Goal: Navigation & Orientation: Find specific page/section

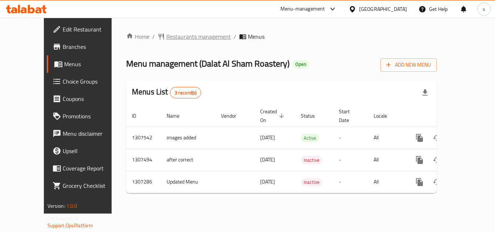
click at [166, 35] on span "Restaurants management" at bounding box center [198, 36] width 65 height 9
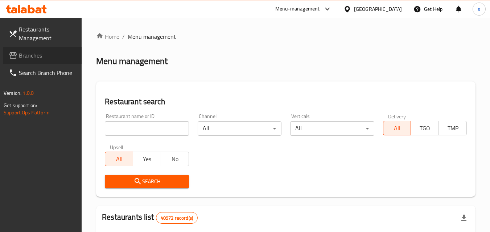
click at [61, 59] on span "Branches" at bounding box center [47, 55] width 57 height 9
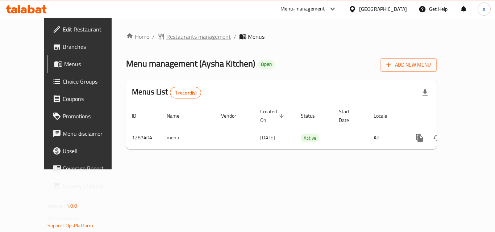
click at [200, 34] on span "Restaurants management" at bounding box center [198, 36] width 65 height 9
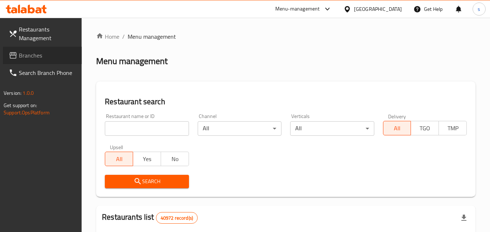
click at [26, 55] on span "Branches" at bounding box center [47, 55] width 57 height 9
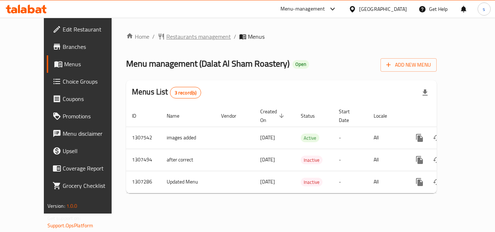
click at [189, 36] on span "Restaurants management" at bounding box center [198, 36] width 65 height 9
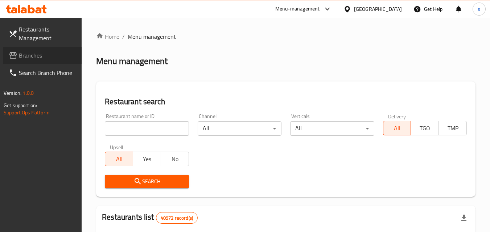
click at [20, 52] on span "Branches" at bounding box center [47, 55] width 57 height 9
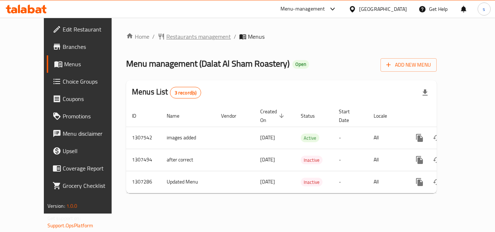
click at [174, 36] on span "Restaurants management" at bounding box center [198, 36] width 65 height 9
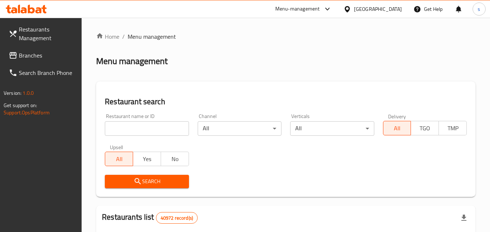
click at [78, 51] on link "Branches" at bounding box center [42, 55] width 79 height 17
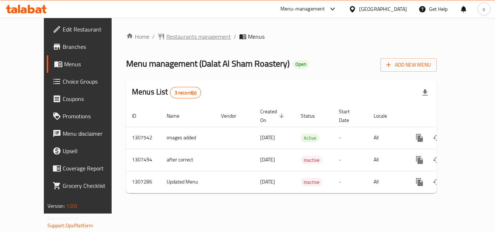
click at [179, 35] on span "Restaurants management" at bounding box center [198, 36] width 65 height 9
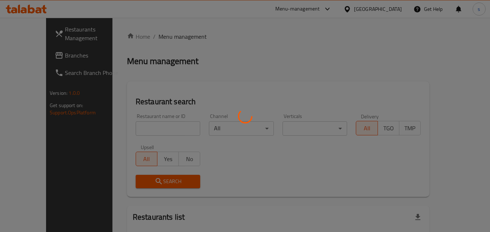
click at [179, 35] on div at bounding box center [245, 116] width 490 height 232
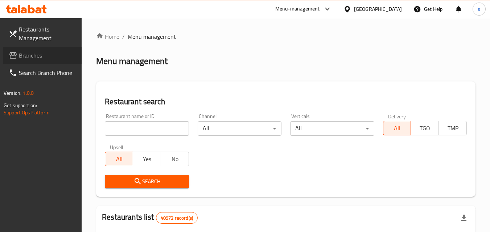
click at [38, 57] on span "Branches" at bounding box center [47, 55] width 57 height 9
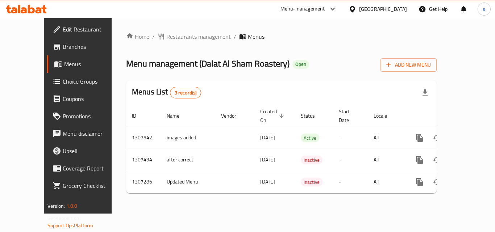
click at [225, 80] on div "Home / Restaurants management / Menus Menu management ( Dalat Al Sham Roastery …" at bounding box center [281, 115] width 311 height 167
click at [396, 10] on div "[GEOGRAPHIC_DATA]" at bounding box center [383, 9] width 48 height 8
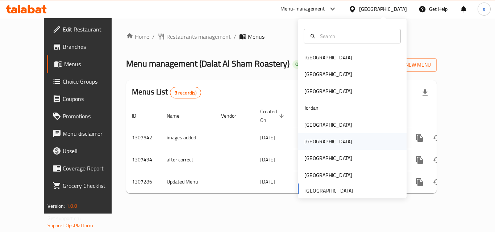
click at [324, 139] on div "Oman" at bounding box center [352, 141] width 109 height 17
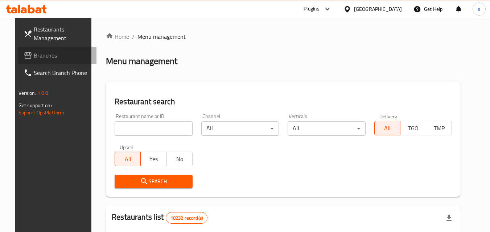
click at [51, 53] on span "Branches" at bounding box center [62, 55] width 57 height 9
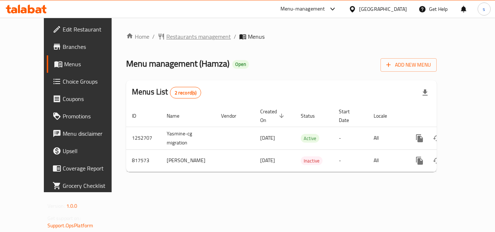
click at [166, 38] on span "Restaurants management" at bounding box center [198, 36] width 65 height 9
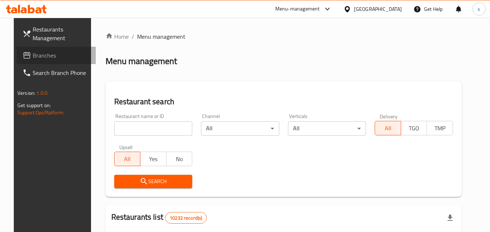
click at [34, 53] on span "Branches" at bounding box center [61, 55] width 57 height 9
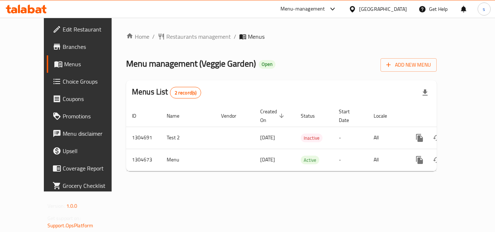
click at [367, 5] on div "[GEOGRAPHIC_DATA]" at bounding box center [383, 9] width 48 height 8
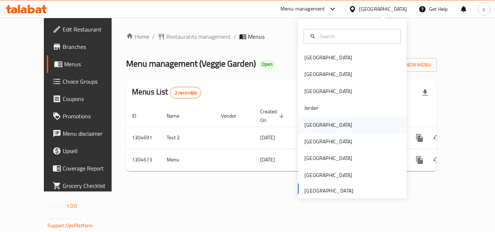
click at [311, 125] on div "[GEOGRAPHIC_DATA]" at bounding box center [329, 125] width 48 height 8
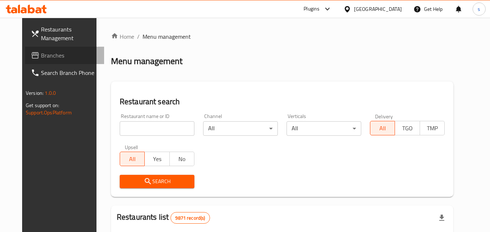
click at [47, 58] on span "Branches" at bounding box center [69, 55] width 57 height 9
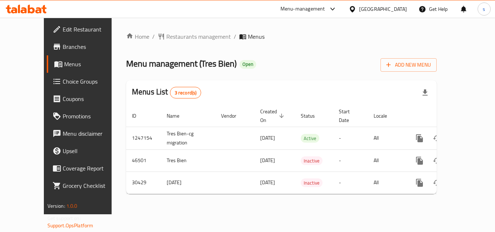
click at [355, 7] on icon at bounding box center [352, 9] width 5 height 6
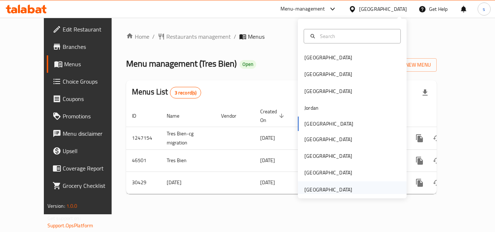
click at [331, 190] on div "[GEOGRAPHIC_DATA]" at bounding box center [329, 190] width 48 height 8
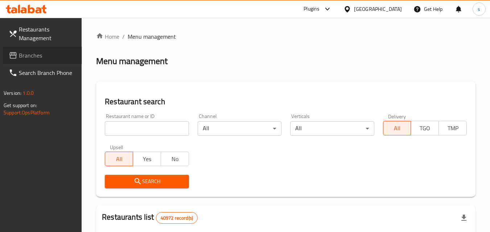
click at [49, 54] on span "Branches" at bounding box center [47, 55] width 57 height 9
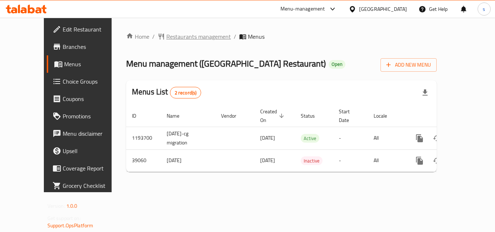
click at [166, 36] on span "Restaurants management" at bounding box center [198, 36] width 65 height 9
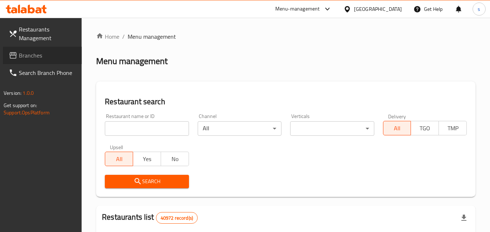
click at [50, 59] on span "Branches" at bounding box center [47, 55] width 57 height 9
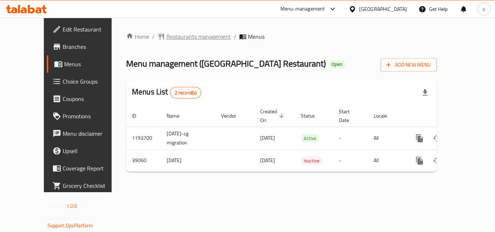
click at [166, 34] on span "Restaurants management" at bounding box center [198, 36] width 65 height 9
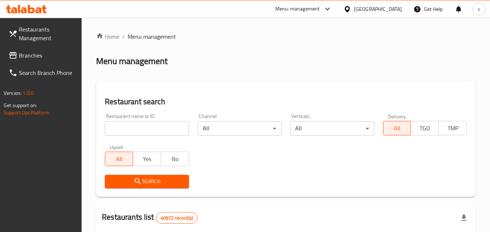
click at [42, 54] on span "Branches" at bounding box center [47, 55] width 57 height 9
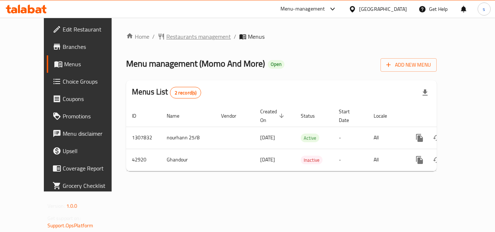
click at [176, 36] on span "Restaurants management" at bounding box center [198, 36] width 65 height 9
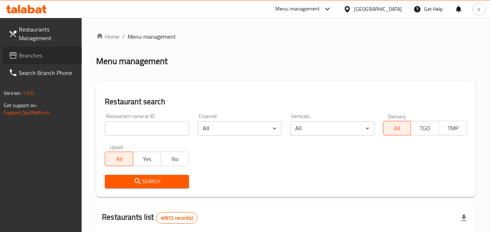
click at [37, 47] on link "Branches" at bounding box center [42, 55] width 79 height 17
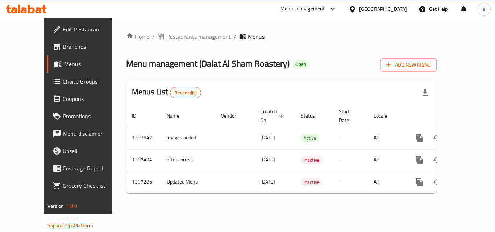
click at [188, 38] on span "Restaurants management" at bounding box center [198, 36] width 65 height 9
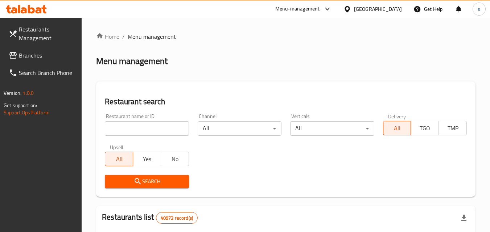
click at [50, 55] on span "Branches" at bounding box center [47, 55] width 57 height 9
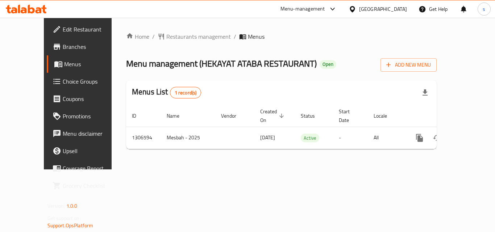
click at [387, 11] on div "[GEOGRAPHIC_DATA]" at bounding box center [383, 9] width 48 height 8
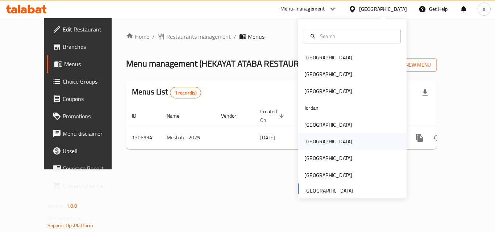
click at [314, 143] on div "Oman" at bounding box center [328, 141] width 59 height 17
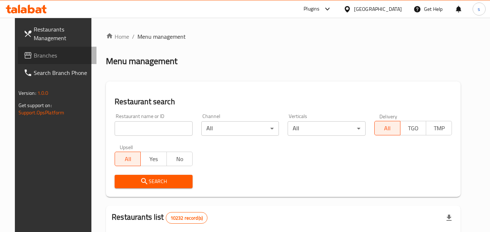
click at [58, 54] on span "Branches" at bounding box center [62, 55] width 57 height 9
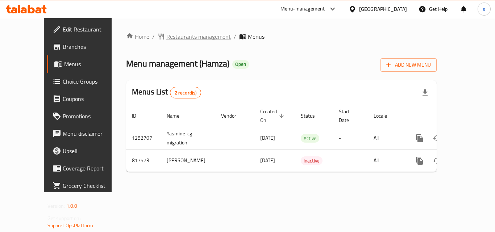
click at [166, 36] on span "Restaurants management" at bounding box center [198, 36] width 65 height 9
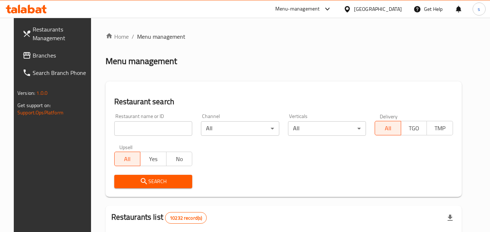
click at [51, 56] on span "Branches" at bounding box center [61, 55] width 57 height 9
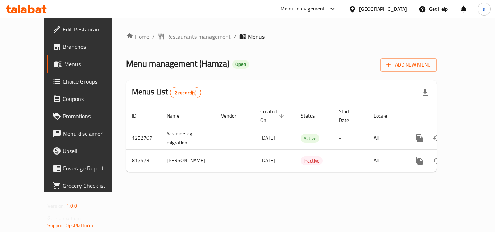
click at [166, 36] on span "Restaurants management" at bounding box center [198, 36] width 65 height 9
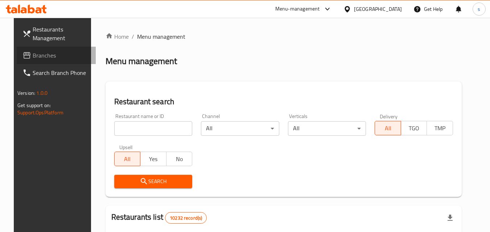
click at [57, 51] on link "Branches" at bounding box center [56, 55] width 79 height 17
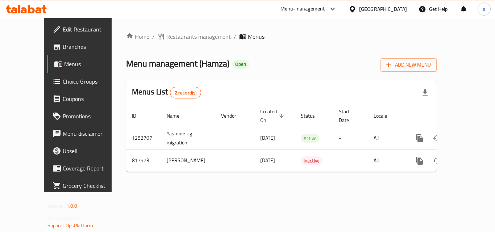
click at [399, 9] on div "[GEOGRAPHIC_DATA]" at bounding box center [383, 9] width 48 height 8
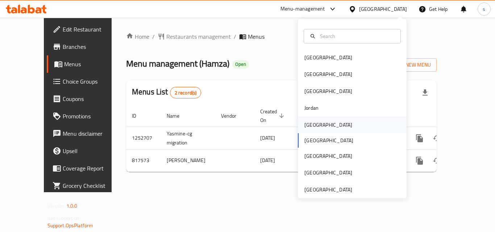
click at [322, 120] on div "[GEOGRAPHIC_DATA]" at bounding box center [352, 125] width 109 height 17
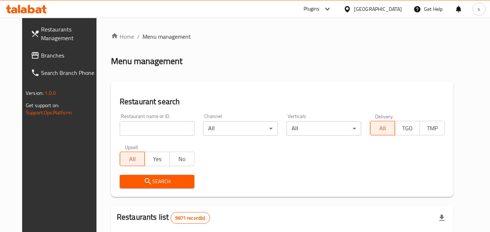
click at [43, 49] on link "Branches" at bounding box center [64, 55] width 79 height 17
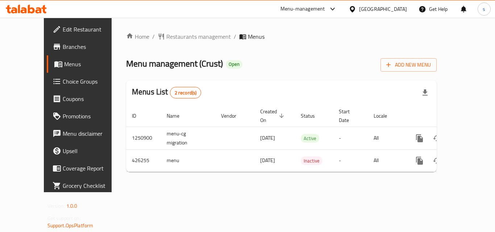
click at [355, 11] on icon at bounding box center [352, 9] width 5 height 6
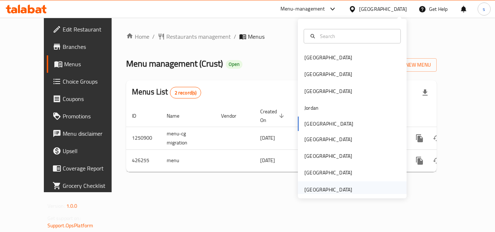
click at [335, 186] on div "[GEOGRAPHIC_DATA]" at bounding box center [329, 190] width 48 height 8
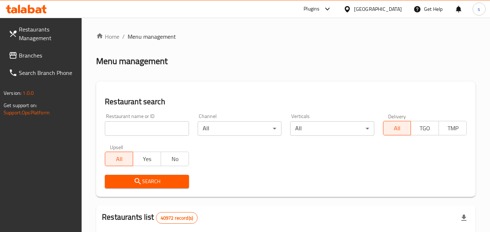
click at [49, 55] on span "Branches" at bounding box center [47, 55] width 57 height 9
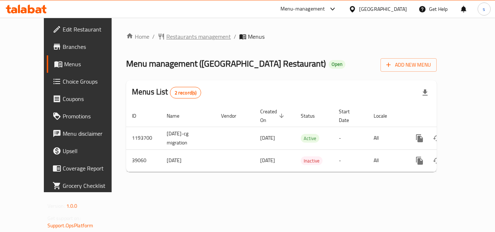
click at [185, 33] on span "Restaurants management" at bounding box center [198, 36] width 65 height 9
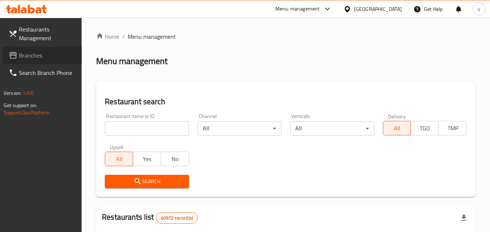
click at [45, 60] on link "Branches" at bounding box center [42, 55] width 79 height 17
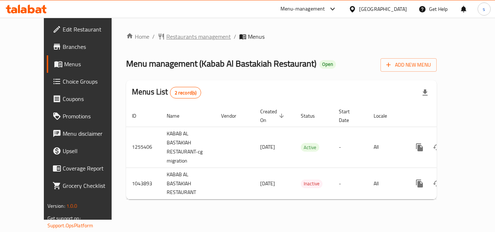
click at [166, 39] on span "Restaurants management" at bounding box center [198, 36] width 65 height 9
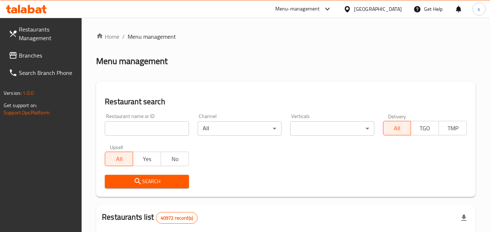
click at [34, 61] on link "Branches" at bounding box center [42, 55] width 79 height 17
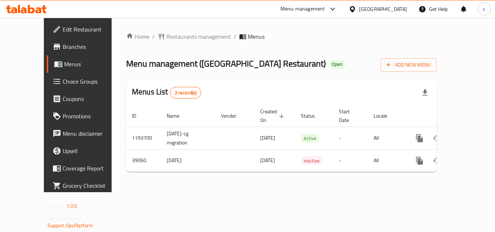
click at [366, 9] on div "[GEOGRAPHIC_DATA]" at bounding box center [383, 9] width 48 height 8
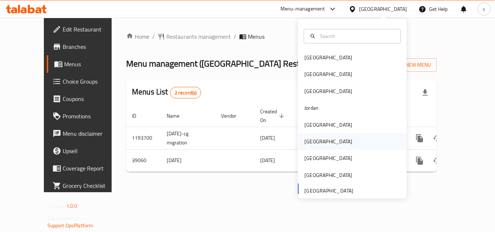
click at [318, 142] on div "[GEOGRAPHIC_DATA]" at bounding box center [328, 141] width 59 height 17
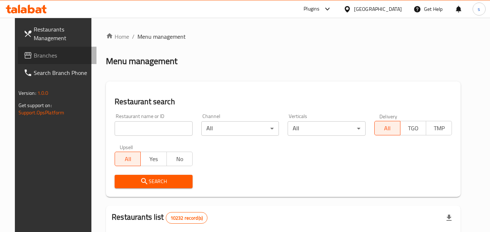
click at [34, 58] on span "Branches" at bounding box center [62, 55] width 57 height 9
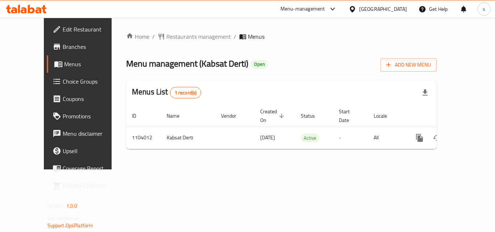
click at [405, 5] on div "Oman" at bounding box center [383, 9] width 48 height 8
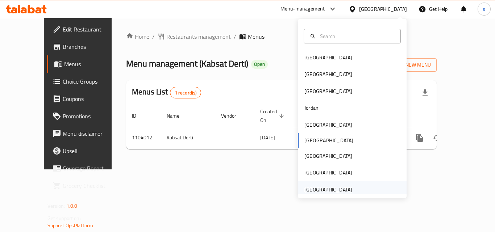
click at [336, 191] on div "[GEOGRAPHIC_DATA]" at bounding box center [329, 190] width 48 height 8
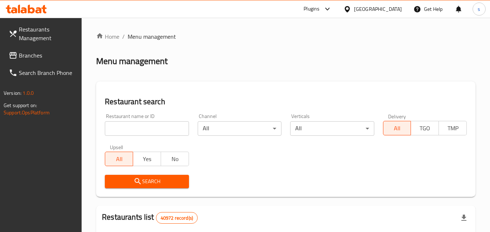
click at [41, 51] on span "Branches" at bounding box center [47, 55] width 57 height 9
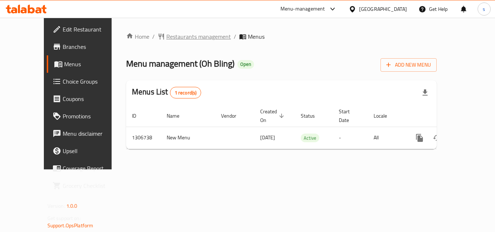
click at [166, 41] on span "Restaurants management" at bounding box center [198, 36] width 65 height 9
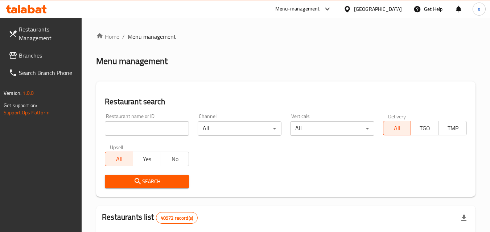
click at [31, 53] on span "Branches" at bounding box center [47, 55] width 57 height 9
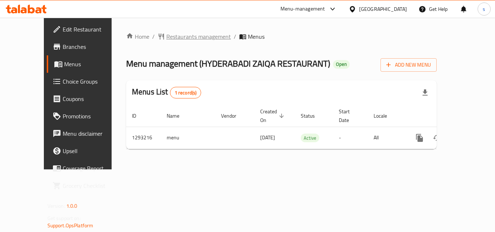
click at [177, 33] on span "Restaurants management" at bounding box center [198, 36] width 65 height 9
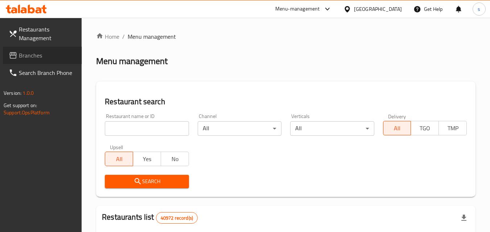
click at [56, 55] on span "Branches" at bounding box center [47, 55] width 57 height 9
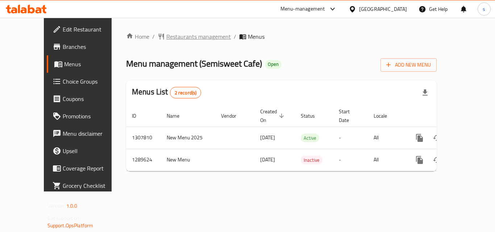
click at [181, 34] on span "Restaurants management" at bounding box center [198, 36] width 65 height 9
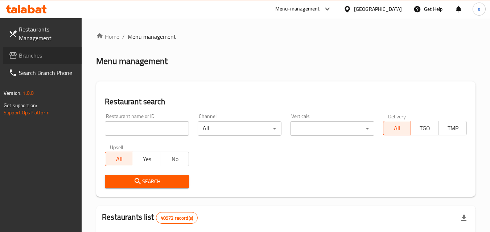
click at [29, 57] on span "Branches" at bounding box center [47, 55] width 57 height 9
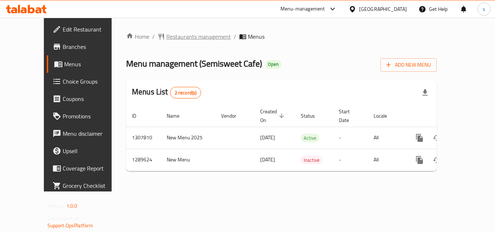
click at [166, 36] on span "Restaurants management" at bounding box center [198, 36] width 65 height 9
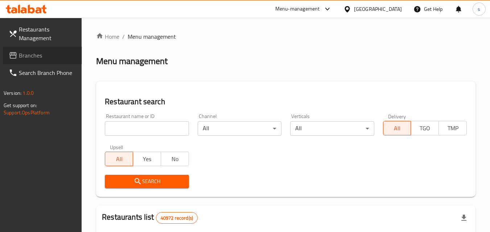
click at [54, 54] on span "Branches" at bounding box center [47, 55] width 57 height 9
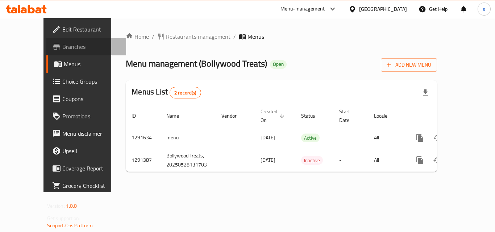
click at [62, 49] on span "Branches" at bounding box center [91, 46] width 58 height 9
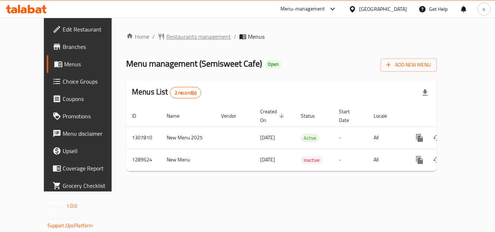
click at [169, 36] on span "Restaurants management" at bounding box center [198, 36] width 65 height 9
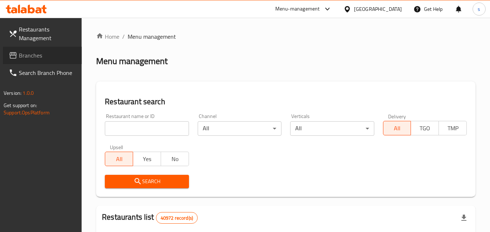
click at [29, 59] on span "Branches" at bounding box center [47, 55] width 57 height 9
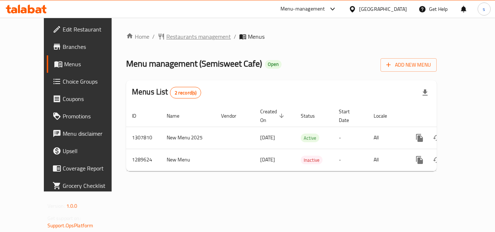
click at [169, 38] on span "Restaurants management" at bounding box center [198, 36] width 65 height 9
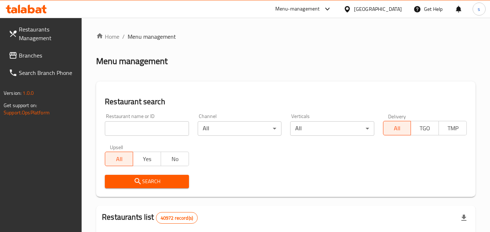
click at [36, 58] on span "Branches" at bounding box center [47, 55] width 57 height 9
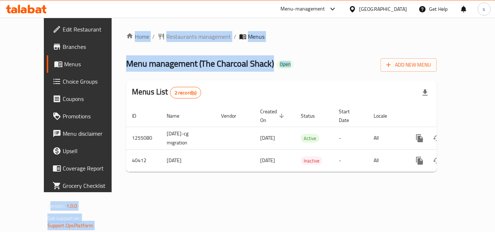
click at [234, 132] on div "Home / Restaurants management / Menus Menu management ( The Charcoal Shack ) Op…" at bounding box center [281, 105] width 311 height 146
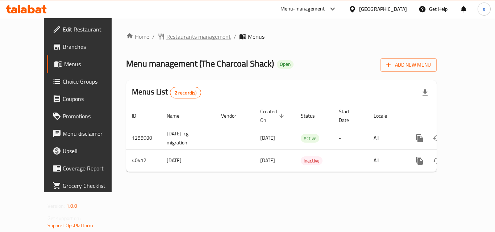
click at [182, 37] on span "Restaurants management" at bounding box center [198, 36] width 65 height 9
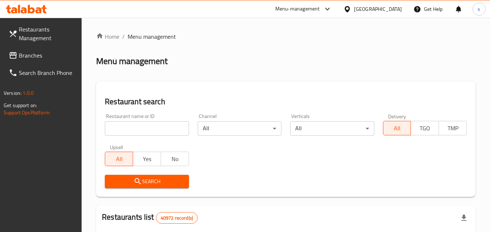
click at [55, 60] on link "Branches" at bounding box center [42, 55] width 79 height 17
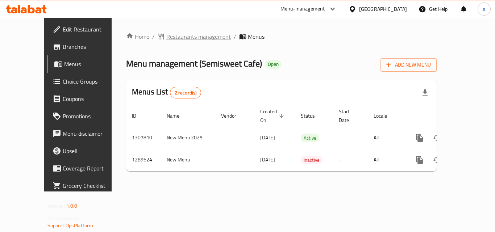
click at [177, 39] on span "Restaurants management" at bounding box center [198, 36] width 65 height 9
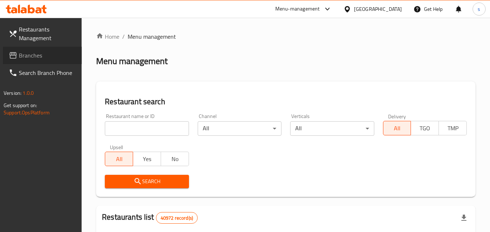
click at [31, 61] on link "Branches" at bounding box center [42, 55] width 79 height 17
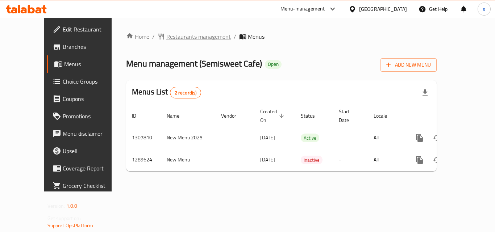
click at [172, 34] on span "Restaurants management" at bounding box center [198, 36] width 65 height 9
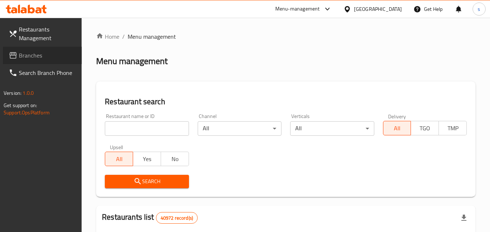
click at [44, 55] on span "Branches" at bounding box center [47, 55] width 57 height 9
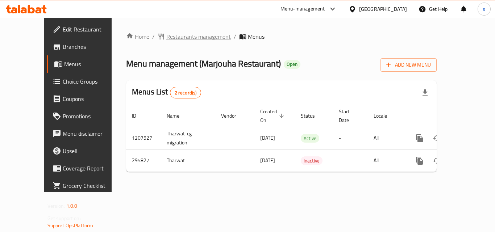
click at [184, 39] on span "Restaurants management" at bounding box center [198, 36] width 65 height 9
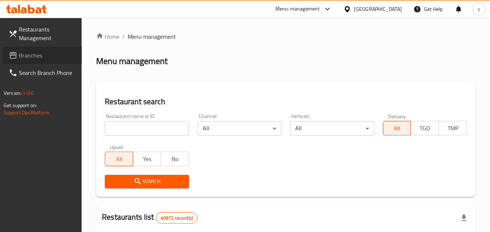
click at [37, 58] on span "Branches" at bounding box center [47, 55] width 57 height 9
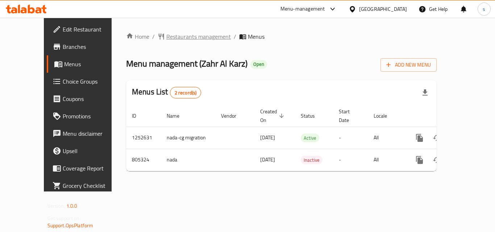
click at [166, 34] on span "Restaurants management" at bounding box center [198, 36] width 65 height 9
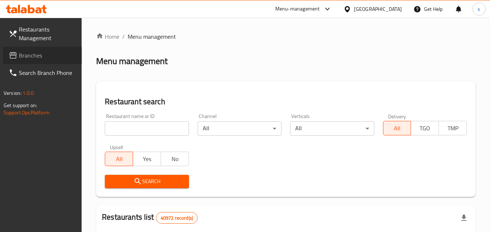
click at [58, 53] on span "Branches" at bounding box center [47, 55] width 57 height 9
